Goal: Register for event/course

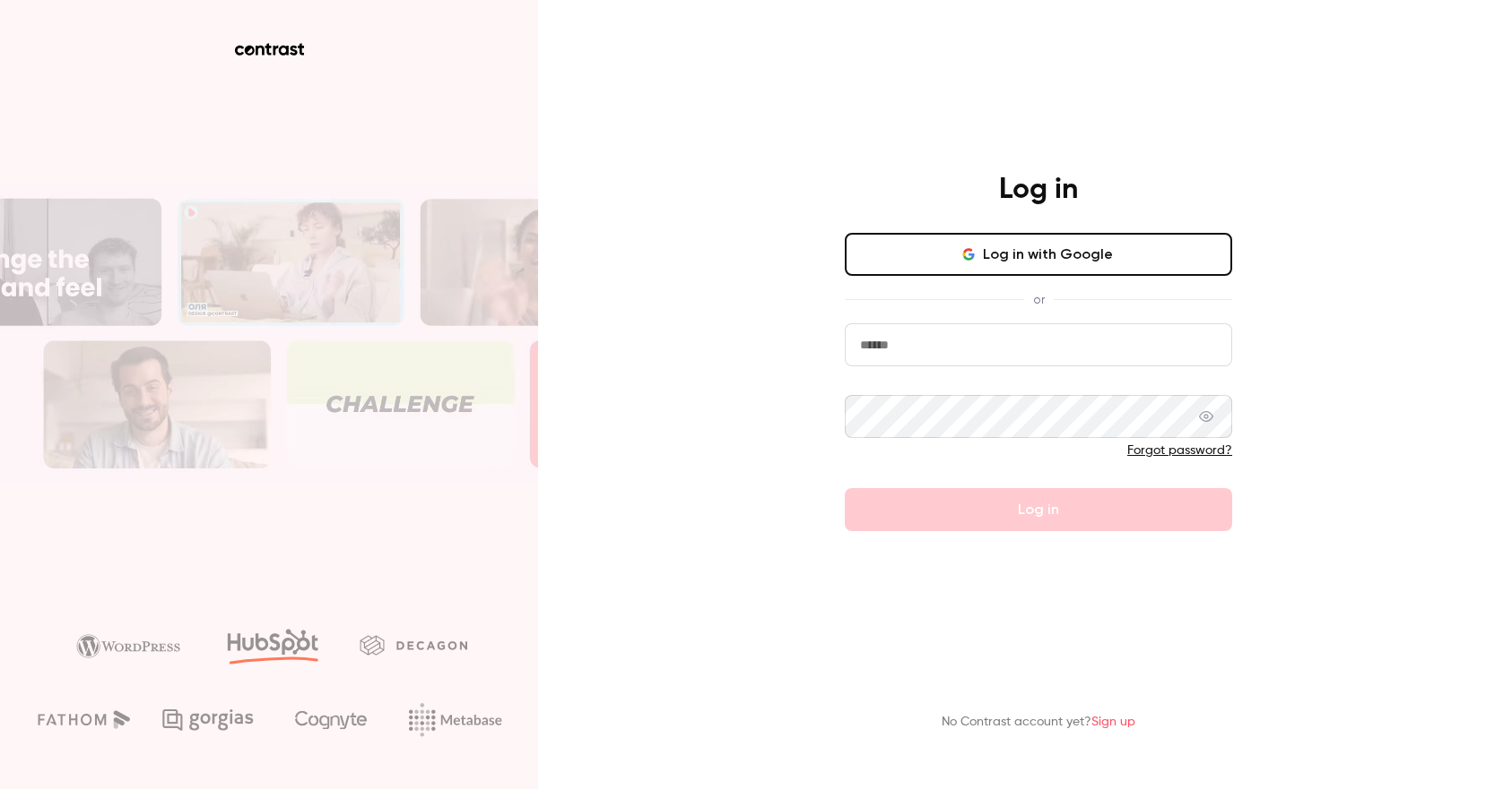
click at [1070, 258] on button "Log in with Google" at bounding box center [1039, 254] width 388 height 43
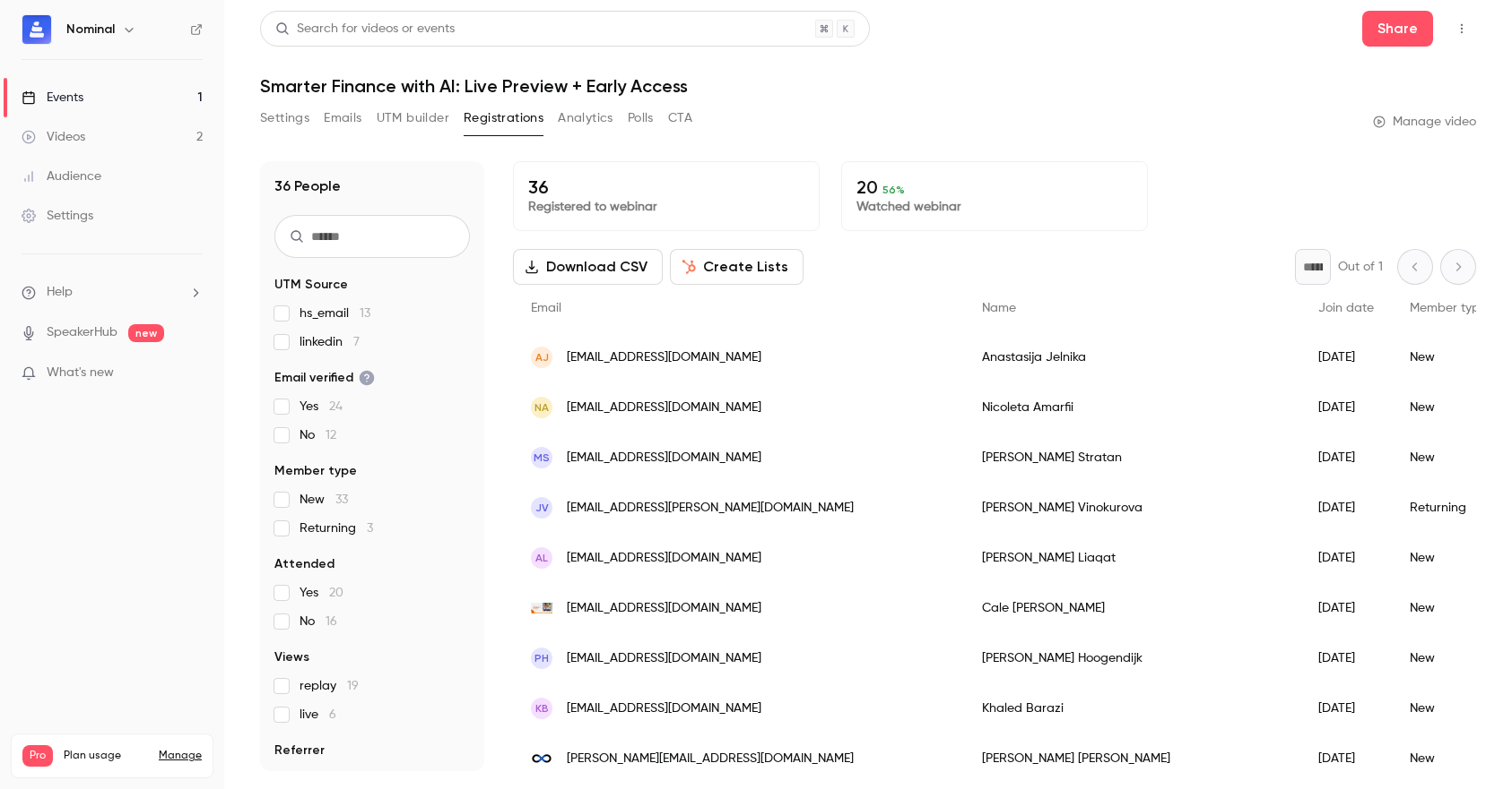
click at [81, 95] on div "Events" at bounding box center [52, 97] width 62 height 18
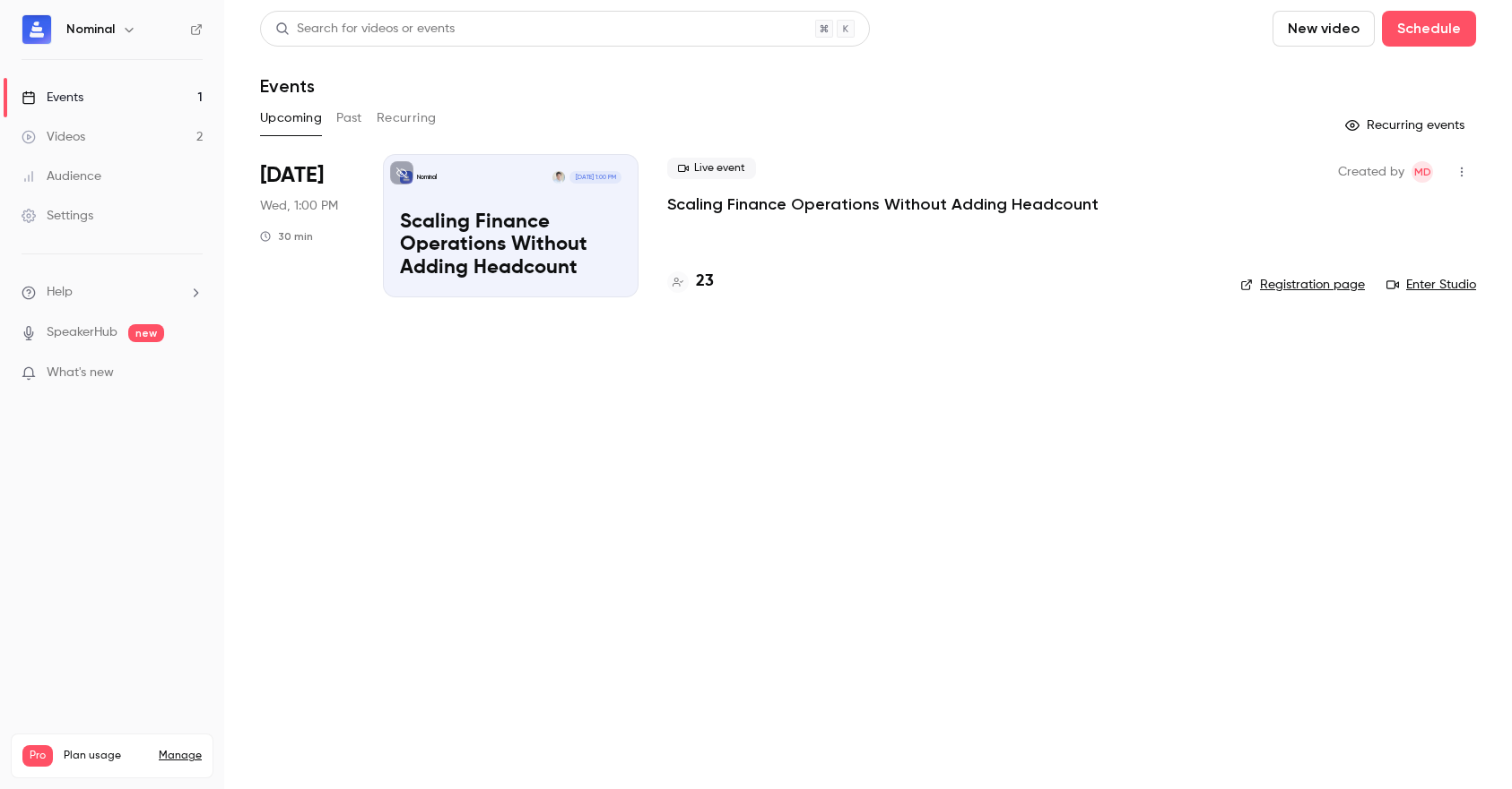
click at [718, 200] on p "Scaling Finance Operations Without Adding Headcount" at bounding box center [883, 204] width 431 height 22
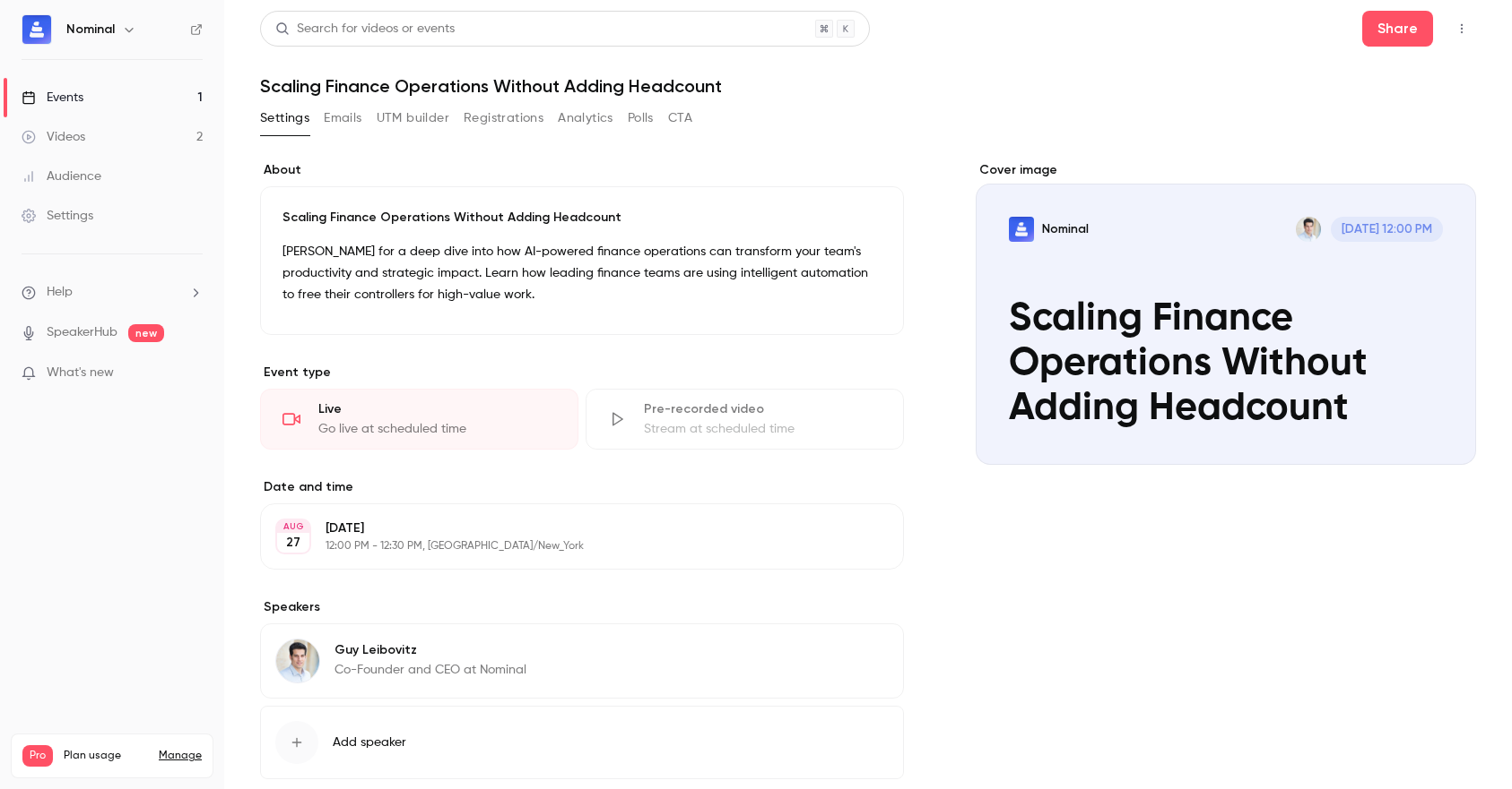
click at [492, 115] on button "Registrations" at bounding box center [504, 118] width 80 height 29
